Goal: Information Seeking & Learning: Learn about a topic

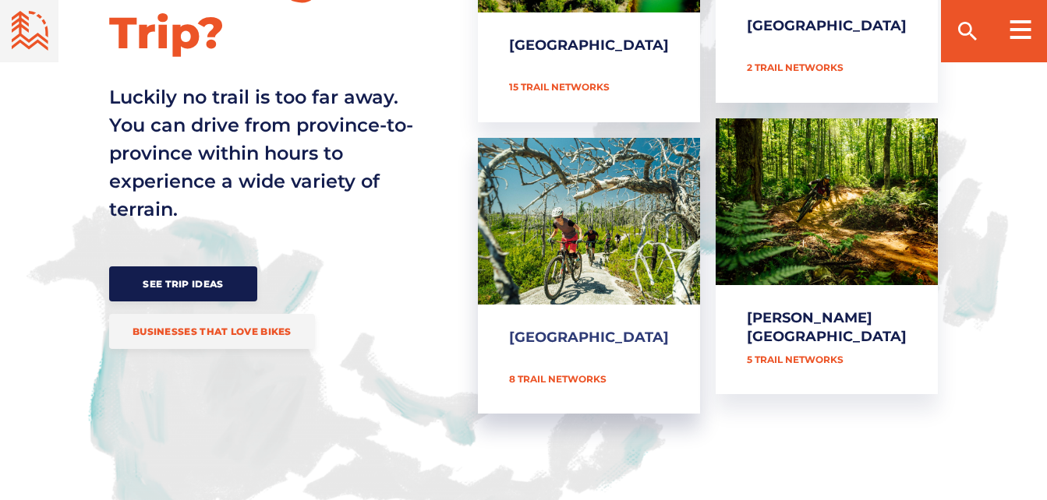
scroll to position [779, 0]
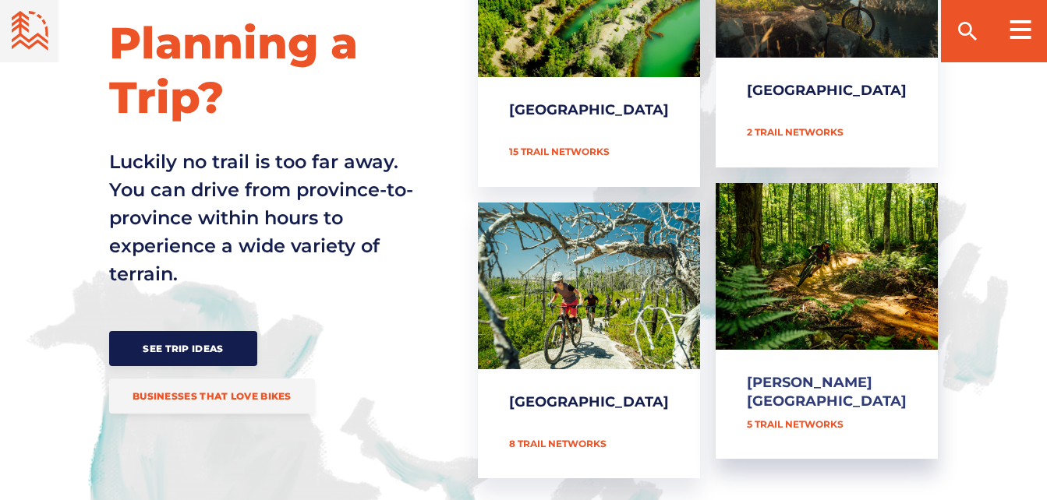
click at [844, 256] on link "[PERSON_NAME][GEOGRAPHIC_DATA]" at bounding box center [826, 321] width 222 height 277
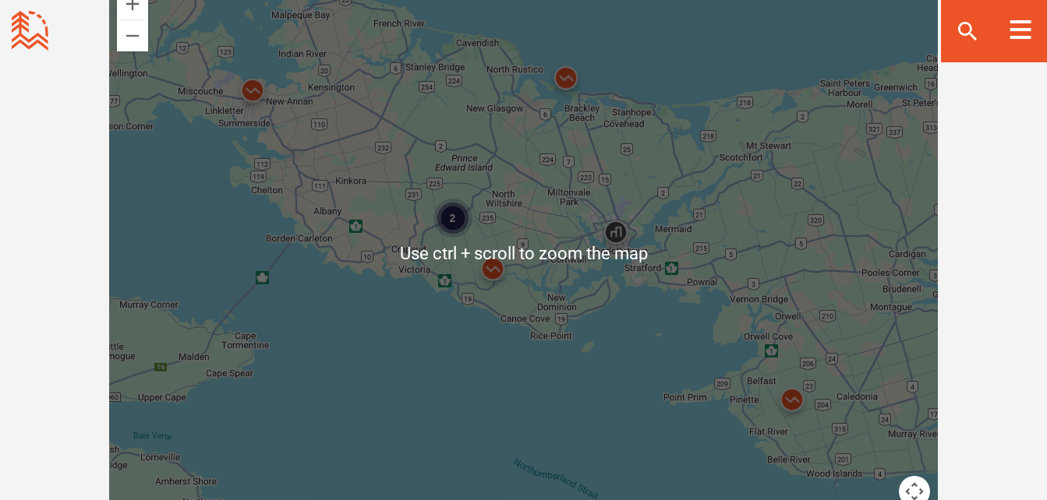
scroll to position [1403, 0]
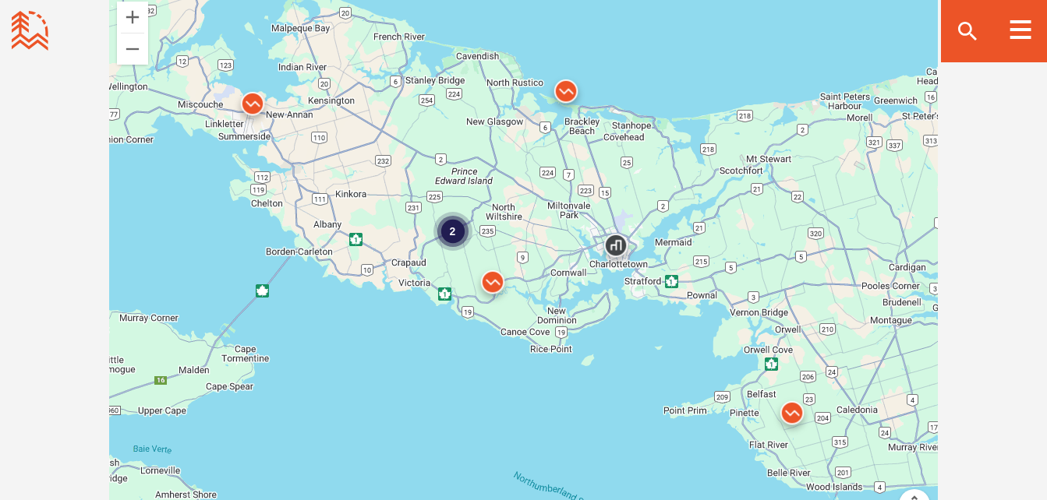
click at [250, 104] on img at bounding box center [252, 107] width 47 height 47
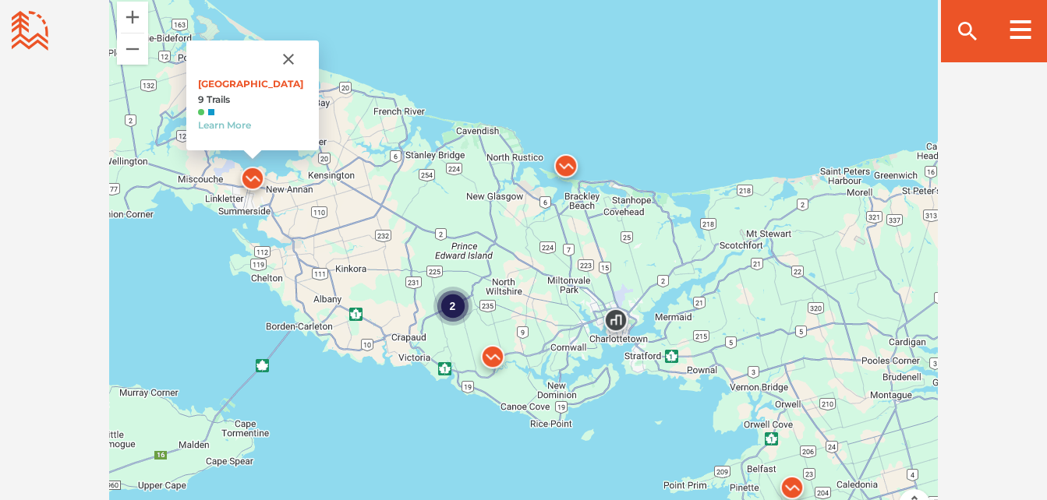
click at [563, 164] on img at bounding box center [565, 170] width 47 height 47
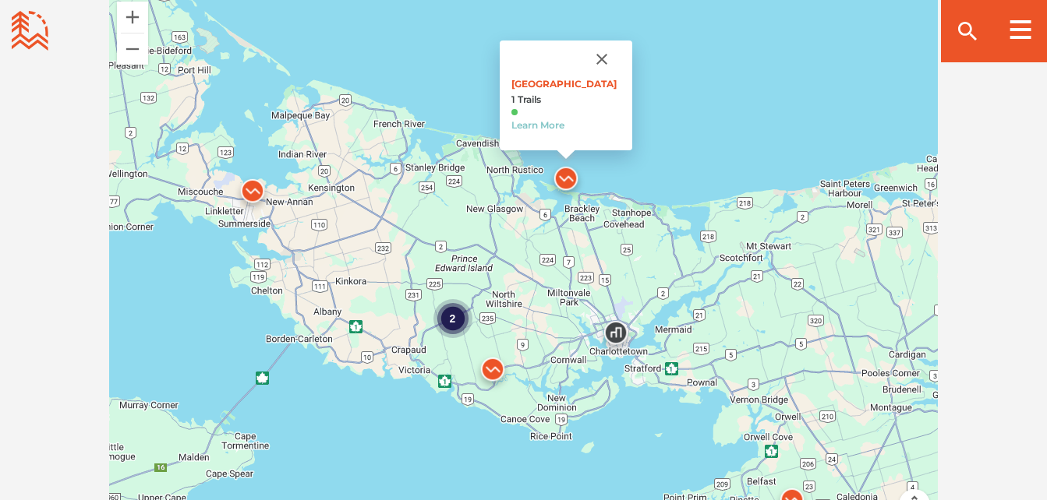
click at [491, 373] on img at bounding box center [492, 373] width 47 height 47
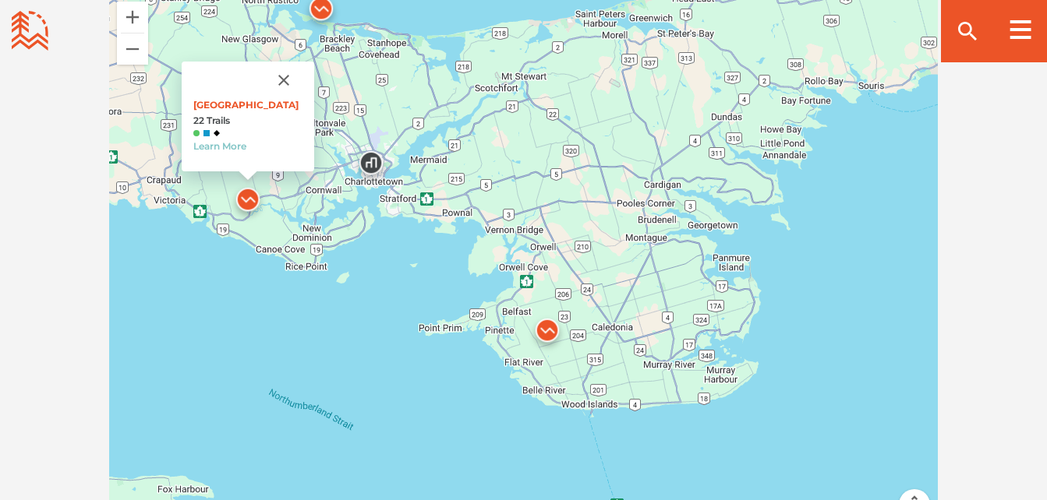
drag, startPoint x: 809, startPoint y: 428, endPoint x: 563, endPoint y: 254, distance: 300.8
click at [563, 254] on div "2 [GEOGRAPHIC_DATA] 22 Trails Learn More" at bounding box center [523, 267] width 828 height 546
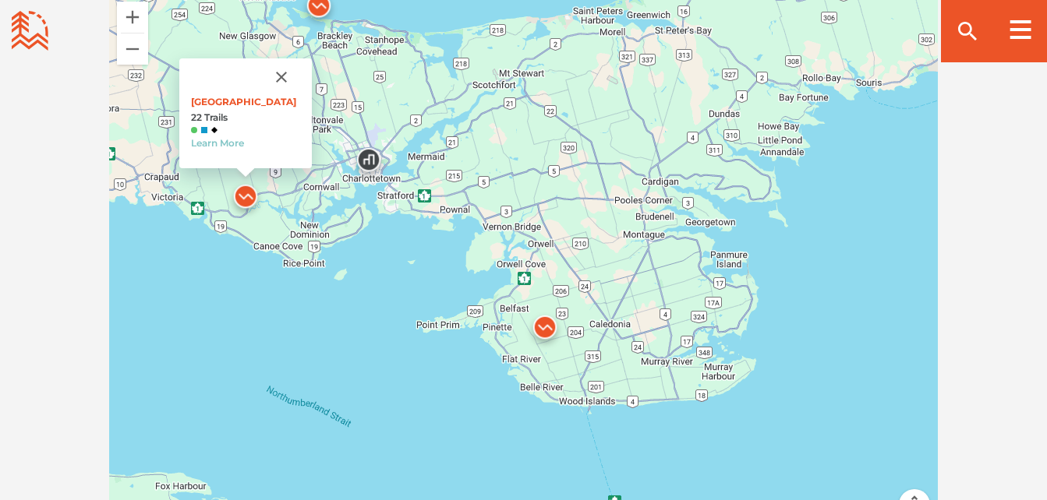
click at [542, 330] on img at bounding box center [544, 331] width 47 height 47
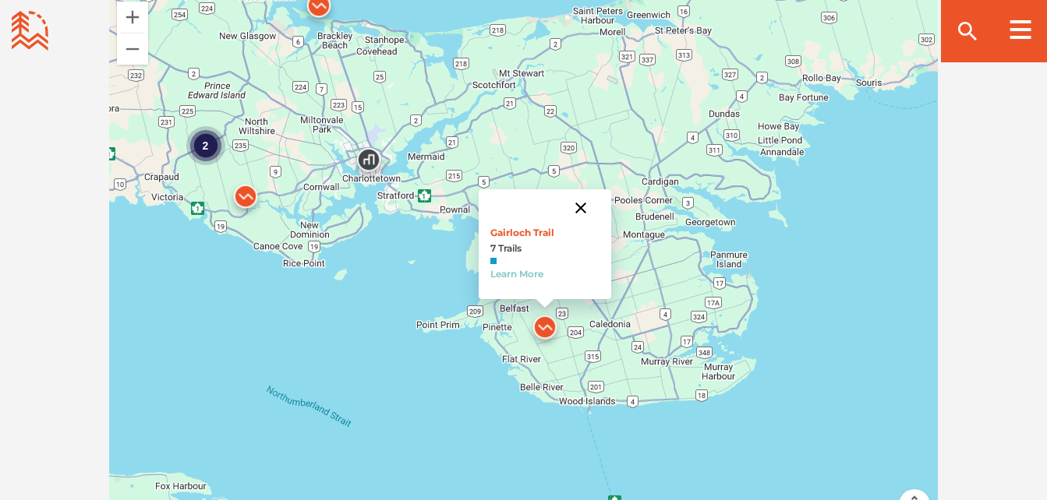
click at [577, 206] on button "Close" at bounding box center [580, 207] width 37 height 37
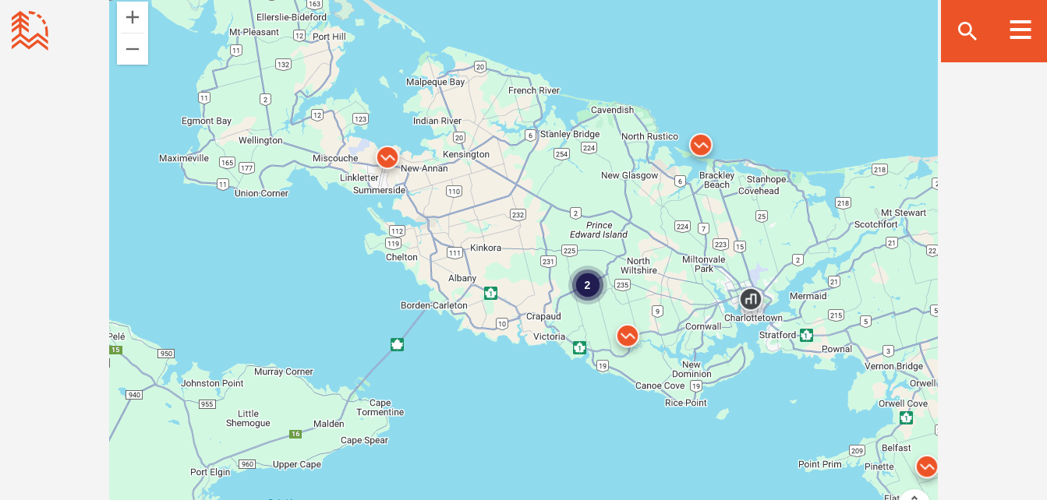
drag, startPoint x: 424, startPoint y: 110, endPoint x: 804, endPoint y: 253, distance: 405.5
click at [814, 251] on div "2" at bounding box center [523, 267] width 828 height 546
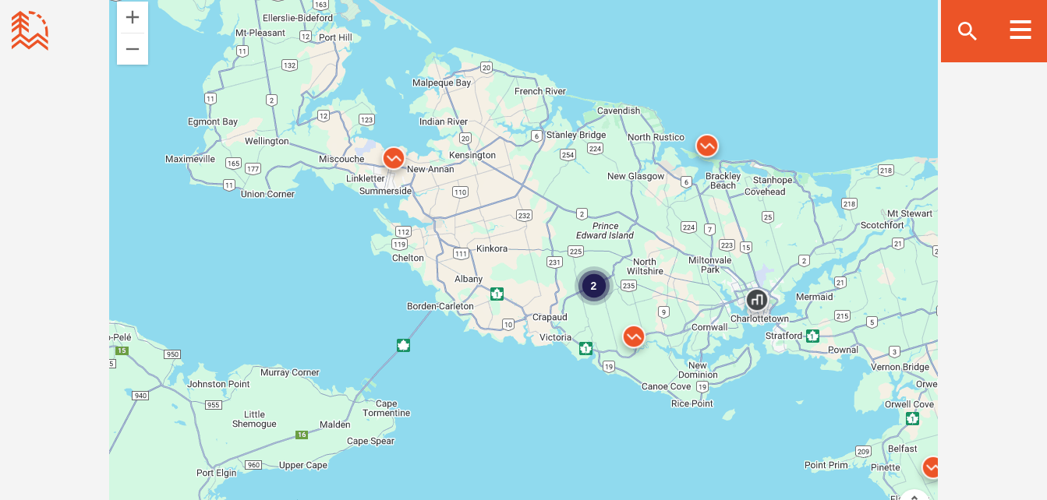
click at [588, 284] on div "2" at bounding box center [593, 286] width 39 height 39
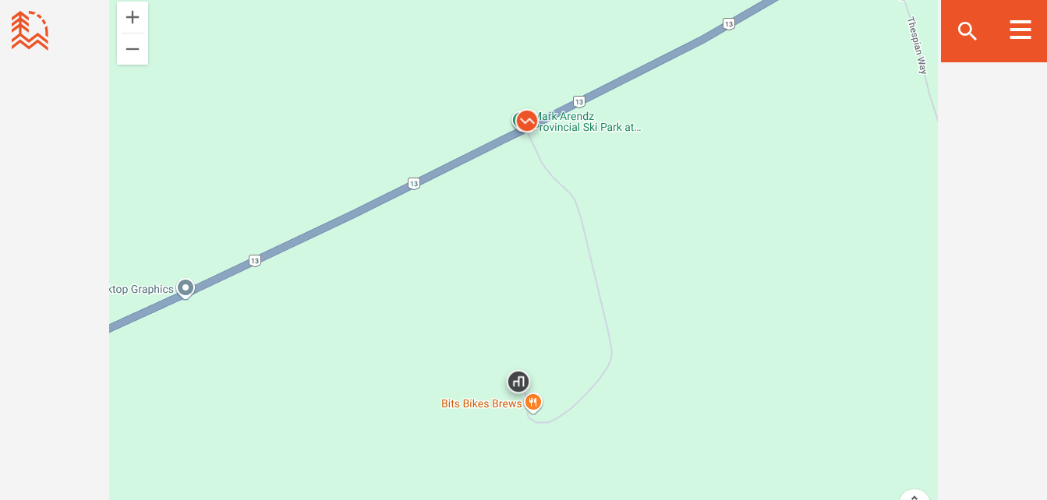
click at [520, 381] on img at bounding box center [518, 385] width 47 height 47
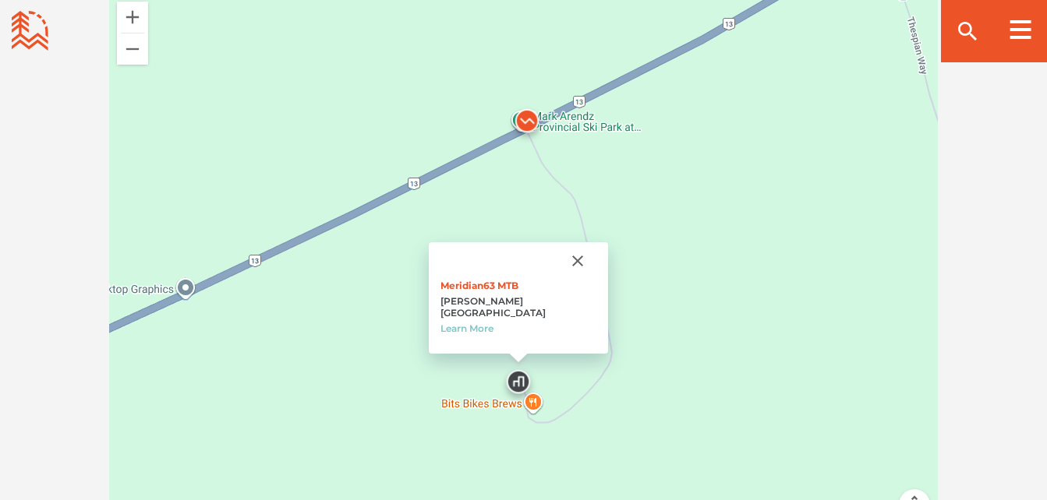
click at [559, 274] on button "Close" at bounding box center [577, 260] width 37 height 37
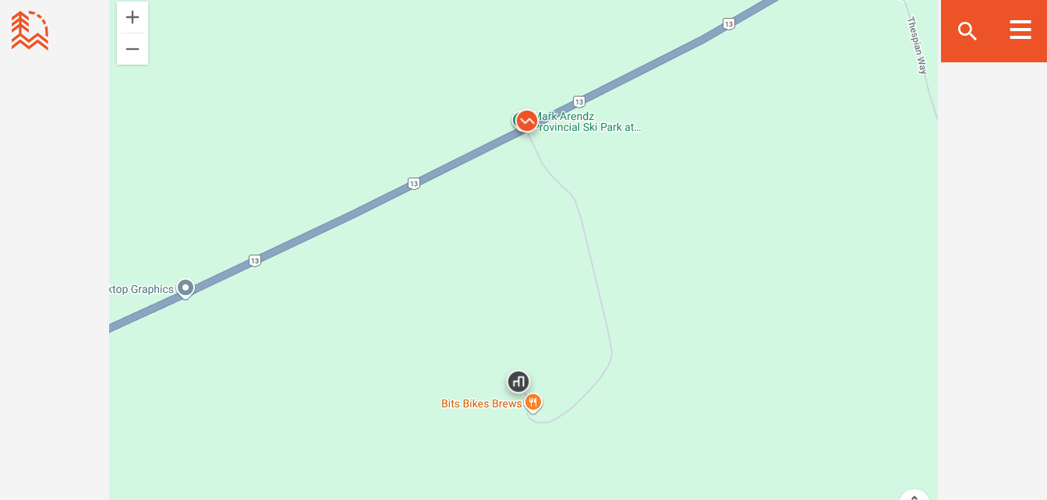
click at [523, 118] on img at bounding box center [526, 124] width 47 height 47
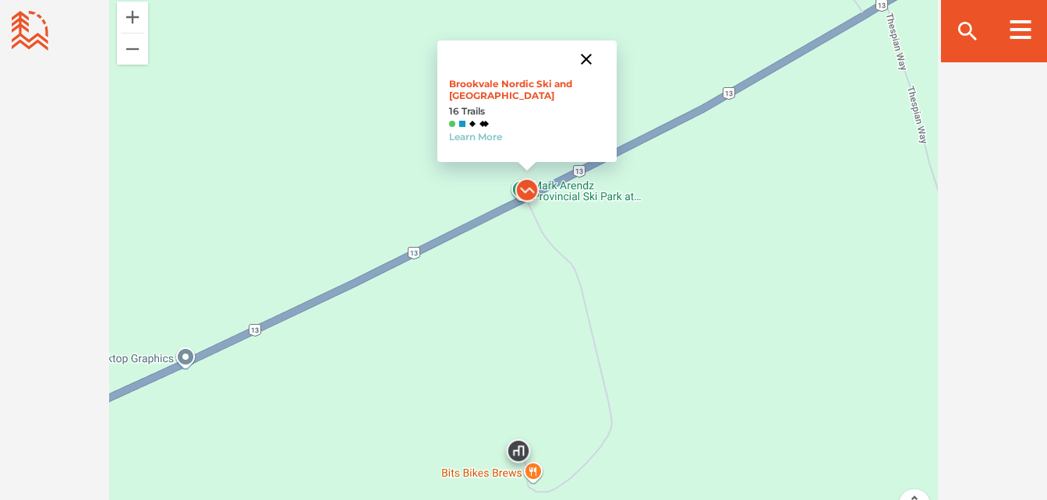
click at [586, 61] on button "Close" at bounding box center [585, 59] width 37 height 37
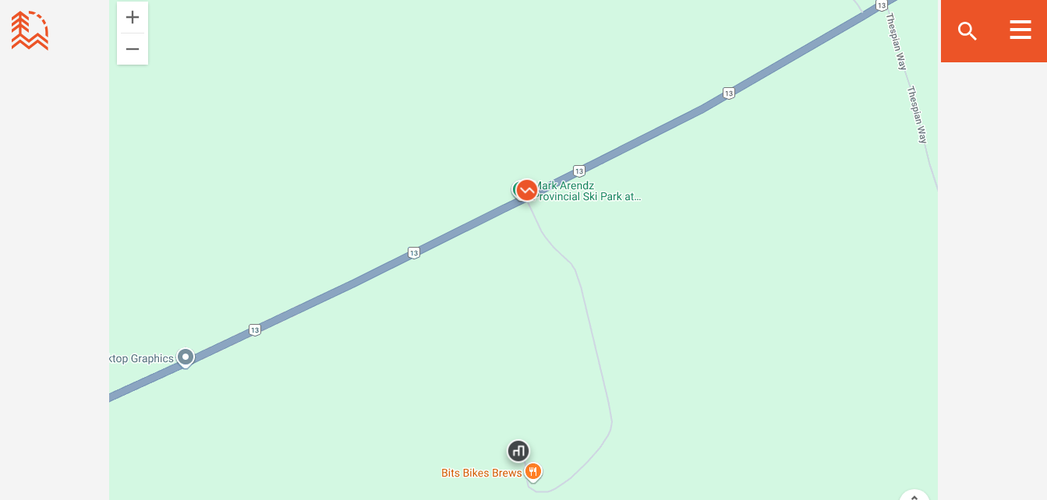
click at [527, 194] on img at bounding box center [526, 194] width 47 height 47
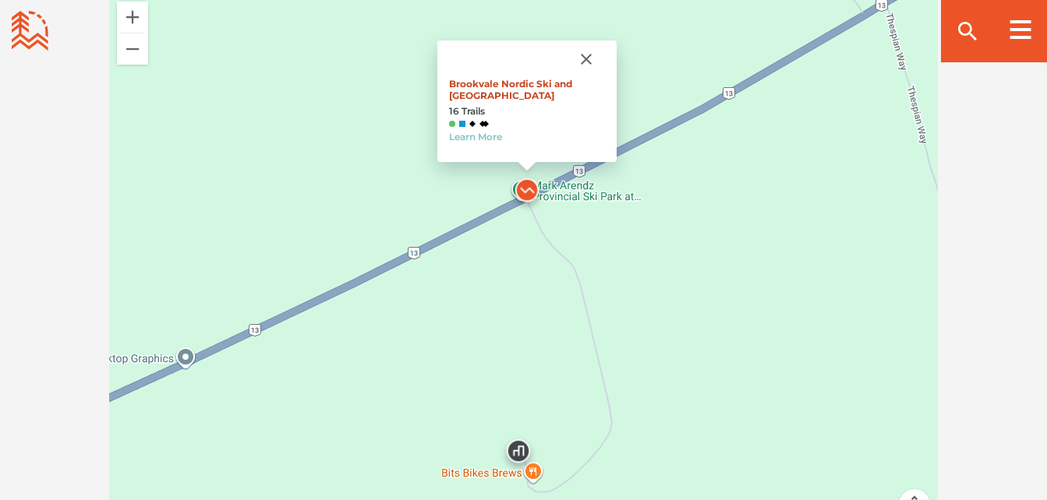
click at [493, 90] on link "Brookvale Nordic Ski and [GEOGRAPHIC_DATA]" at bounding box center [510, 89] width 123 height 23
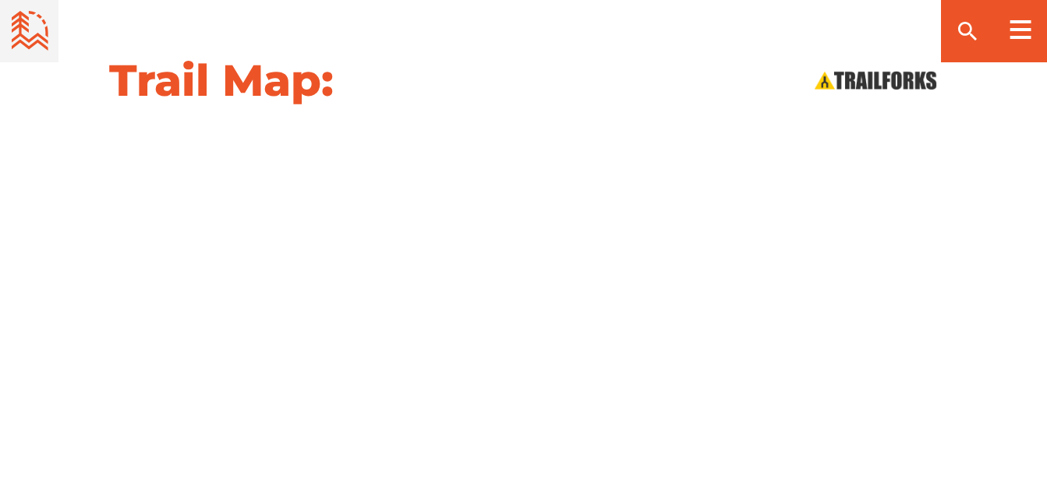
scroll to position [1793, 0]
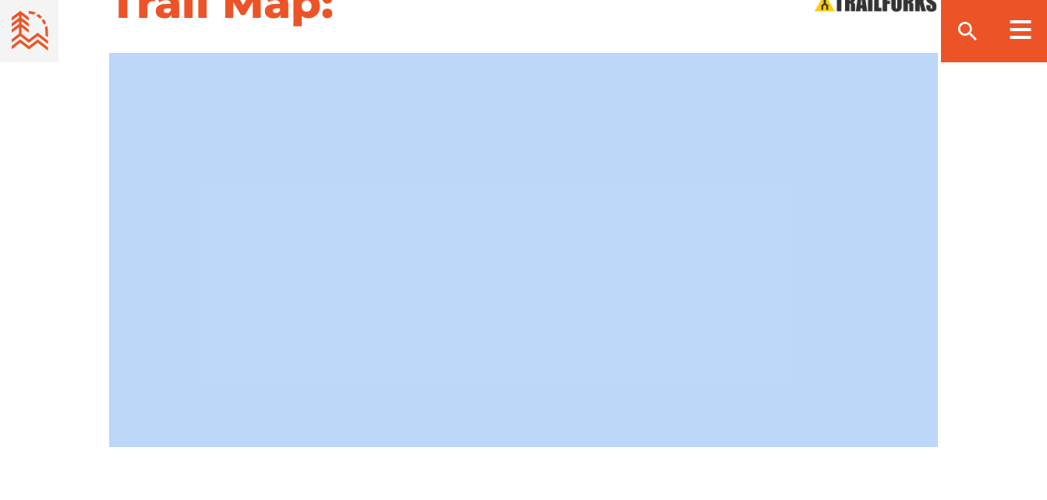
drag, startPoint x: 375, startPoint y: 479, endPoint x: 379, endPoint y: 420, distance: 58.6
click at [965, 172] on div at bounding box center [523, 250] width 1047 height 394
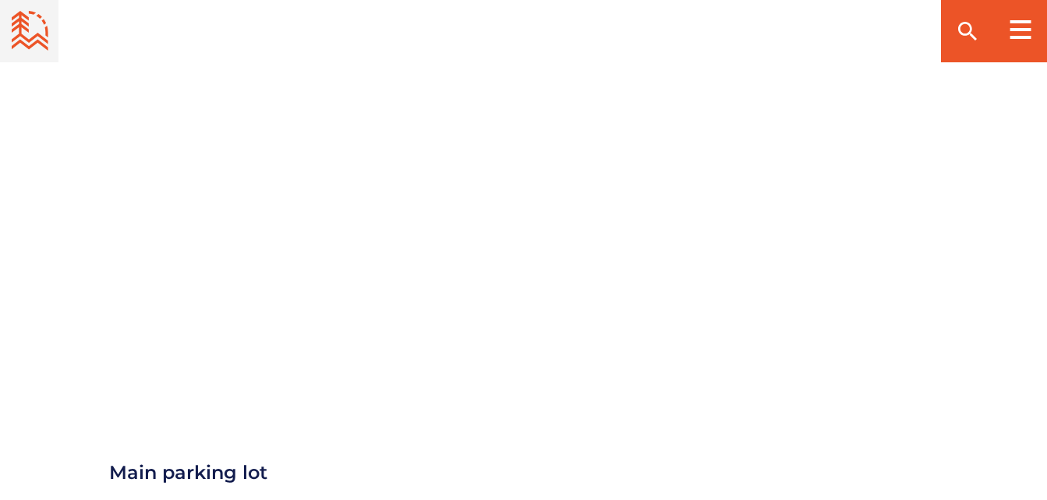
scroll to position [1715, 0]
